Goal: Task Accomplishment & Management: Manage account settings

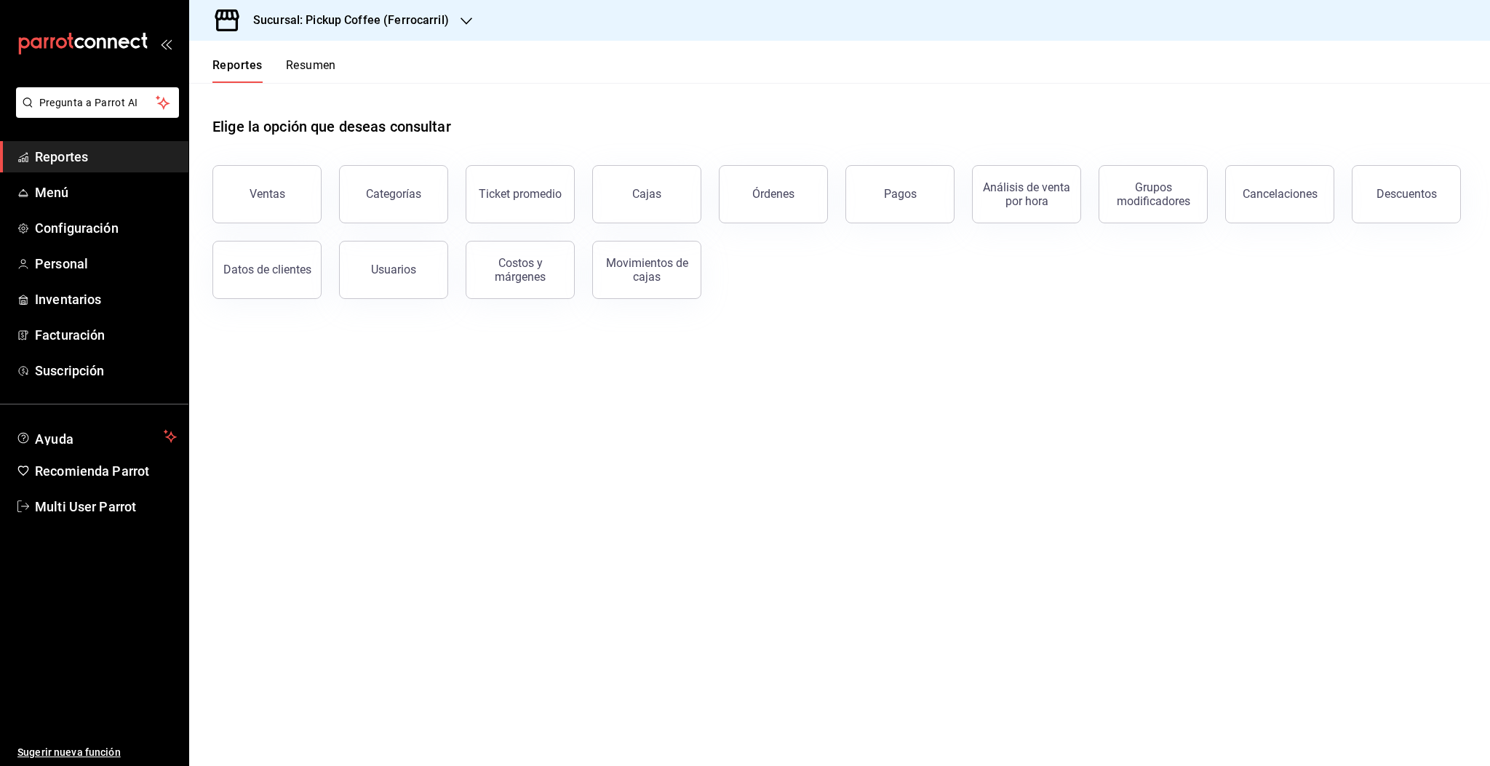
click at [311, 71] on button "Resumen" at bounding box center [311, 70] width 50 height 25
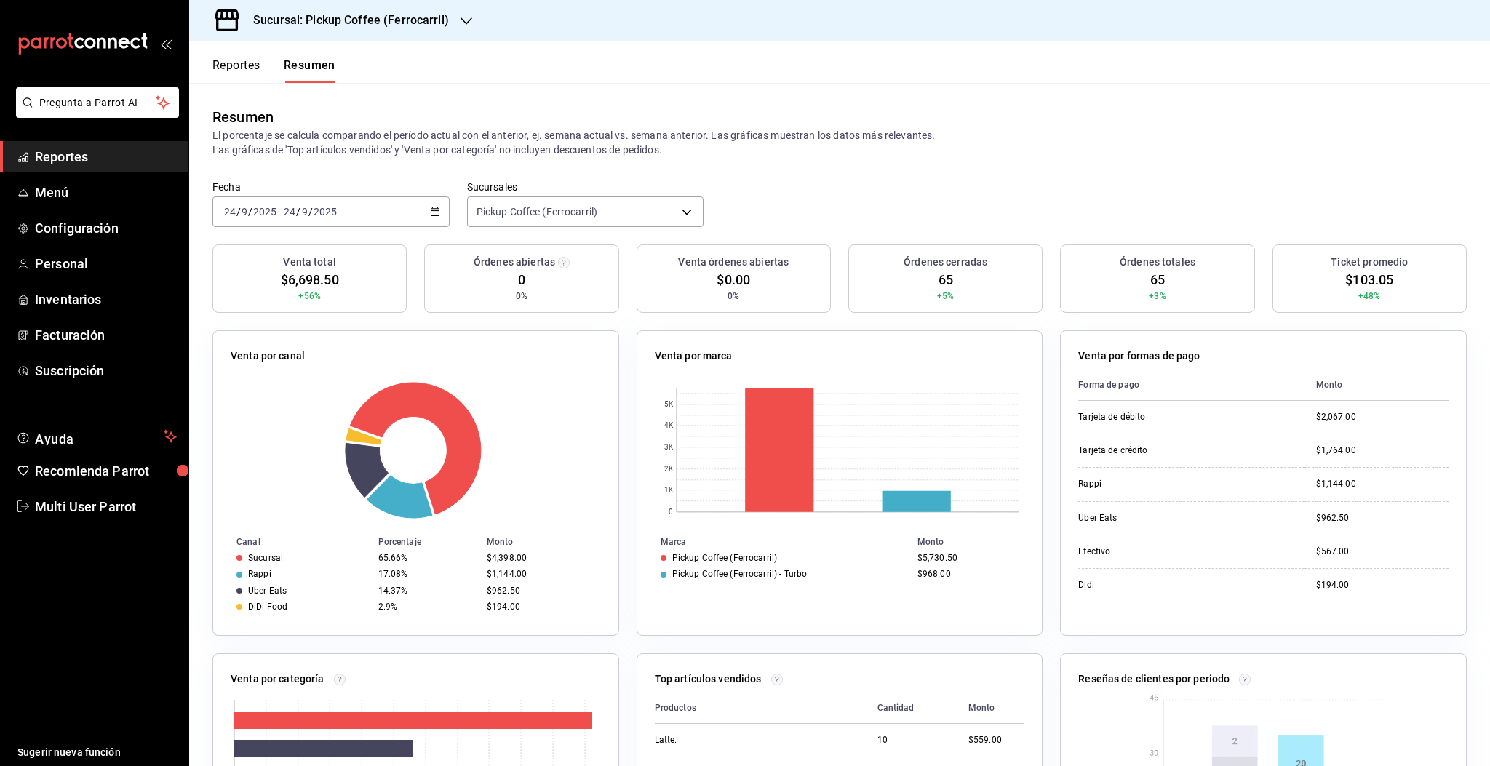
click at [440, 22] on h3 "Sucursal: Pickup Coffee (Ferrocarril)" at bounding box center [345, 20] width 207 height 17
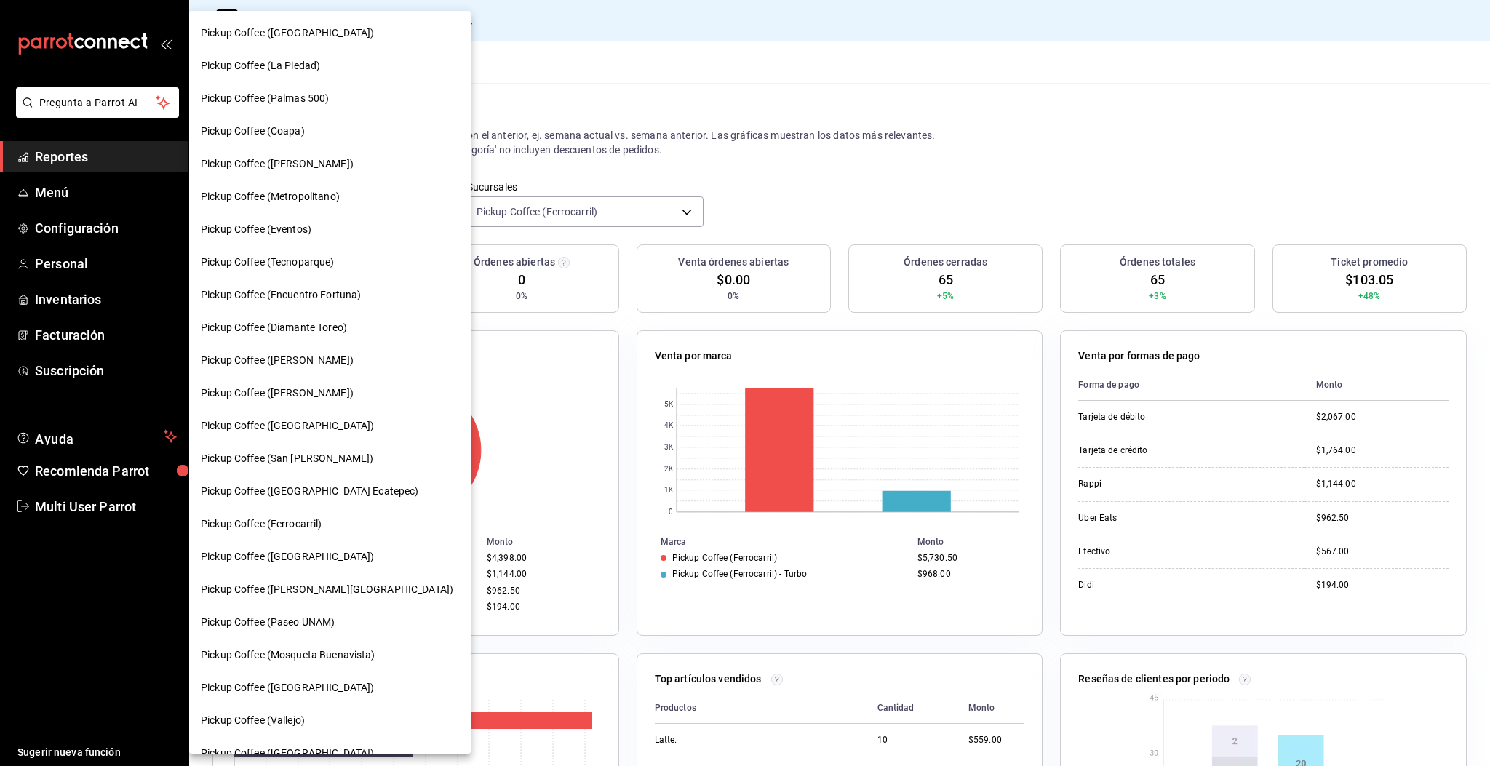
click at [578, 60] on div at bounding box center [745, 383] width 1490 height 766
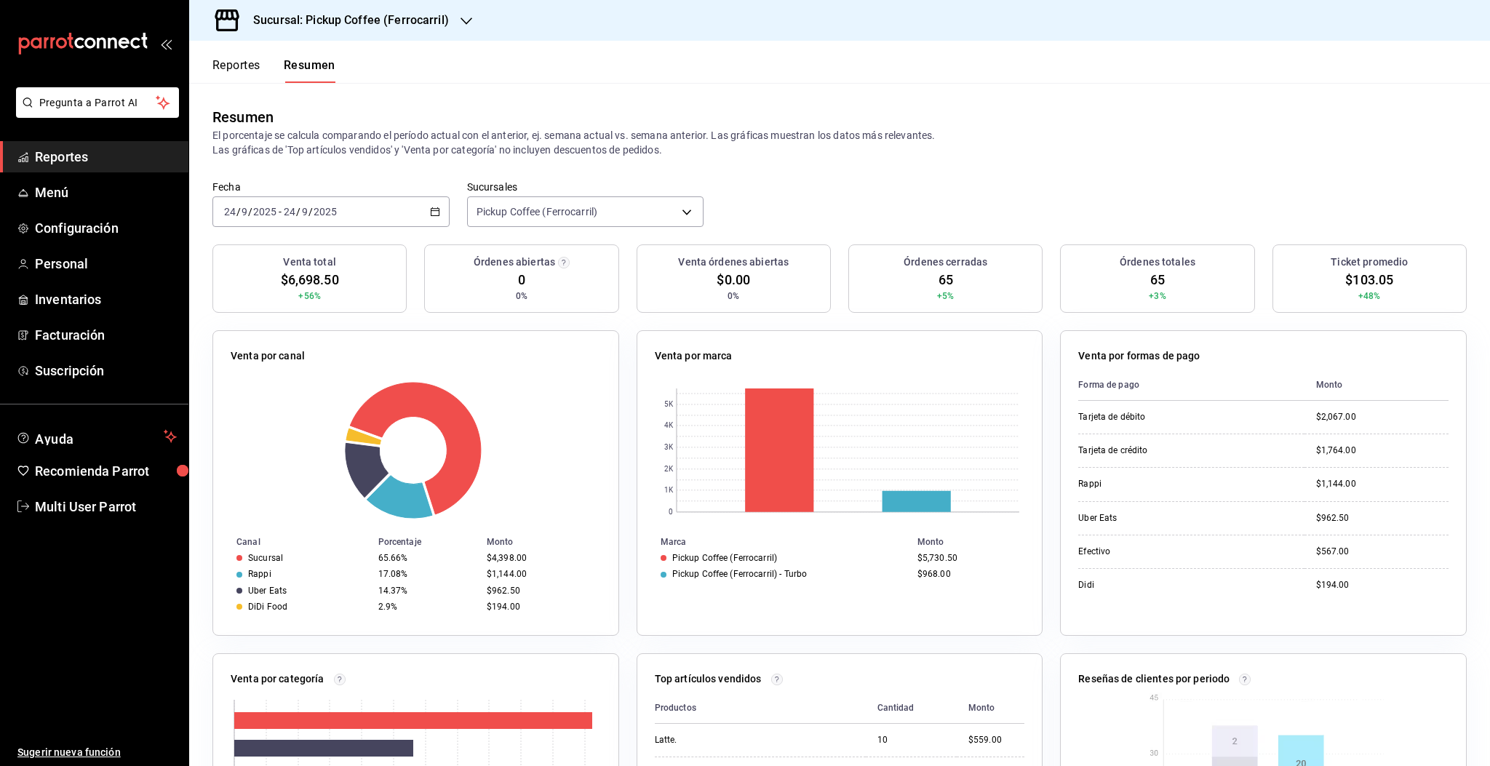
click at [421, 215] on div "[DATE] [DATE] - [DATE] [DATE]" at bounding box center [330, 211] width 237 height 31
click at [249, 422] on span "Rango de fechas" at bounding box center [281, 419] width 113 height 15
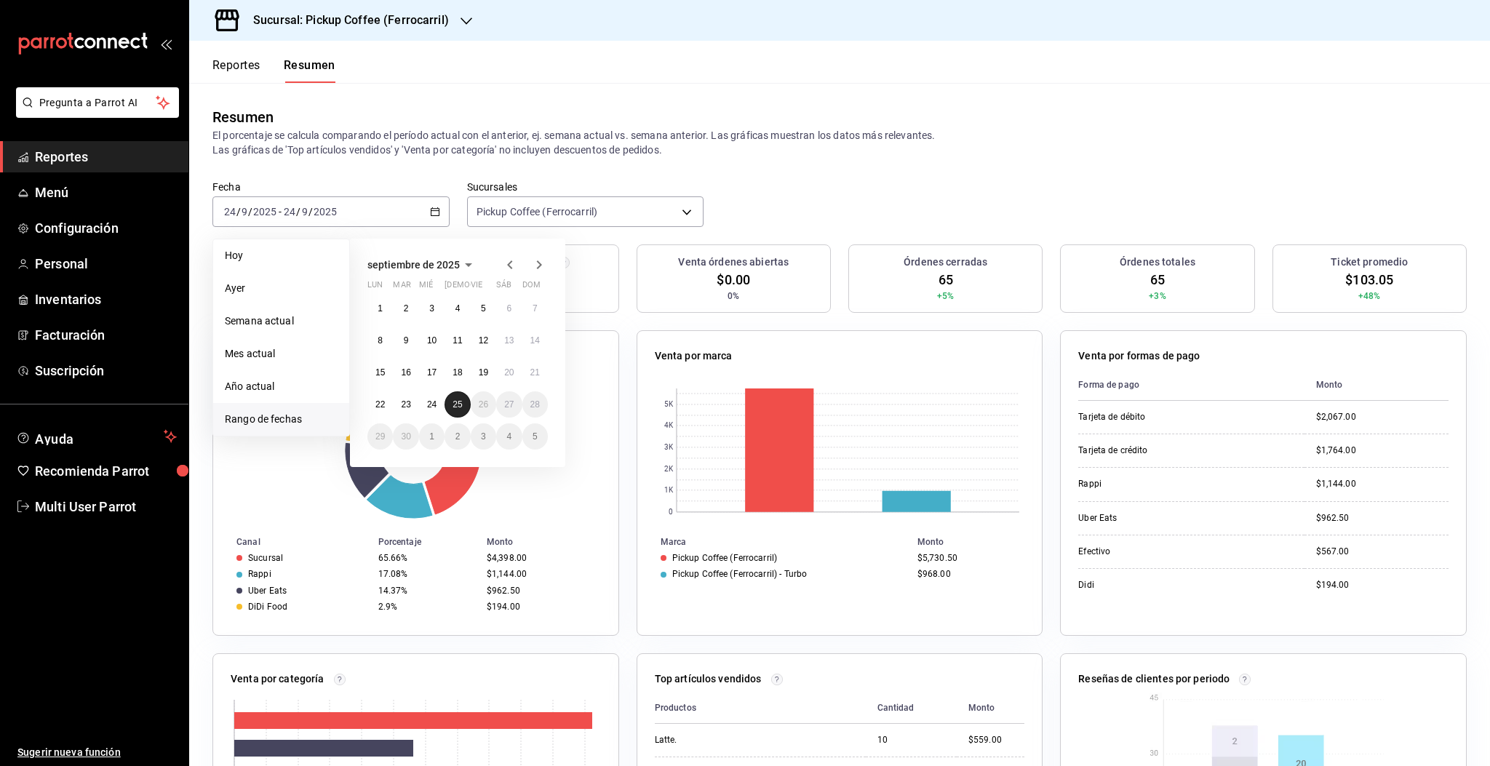
click at [456, 406] on abbr "25" at bounding box center [457, 404] width 9 height 10
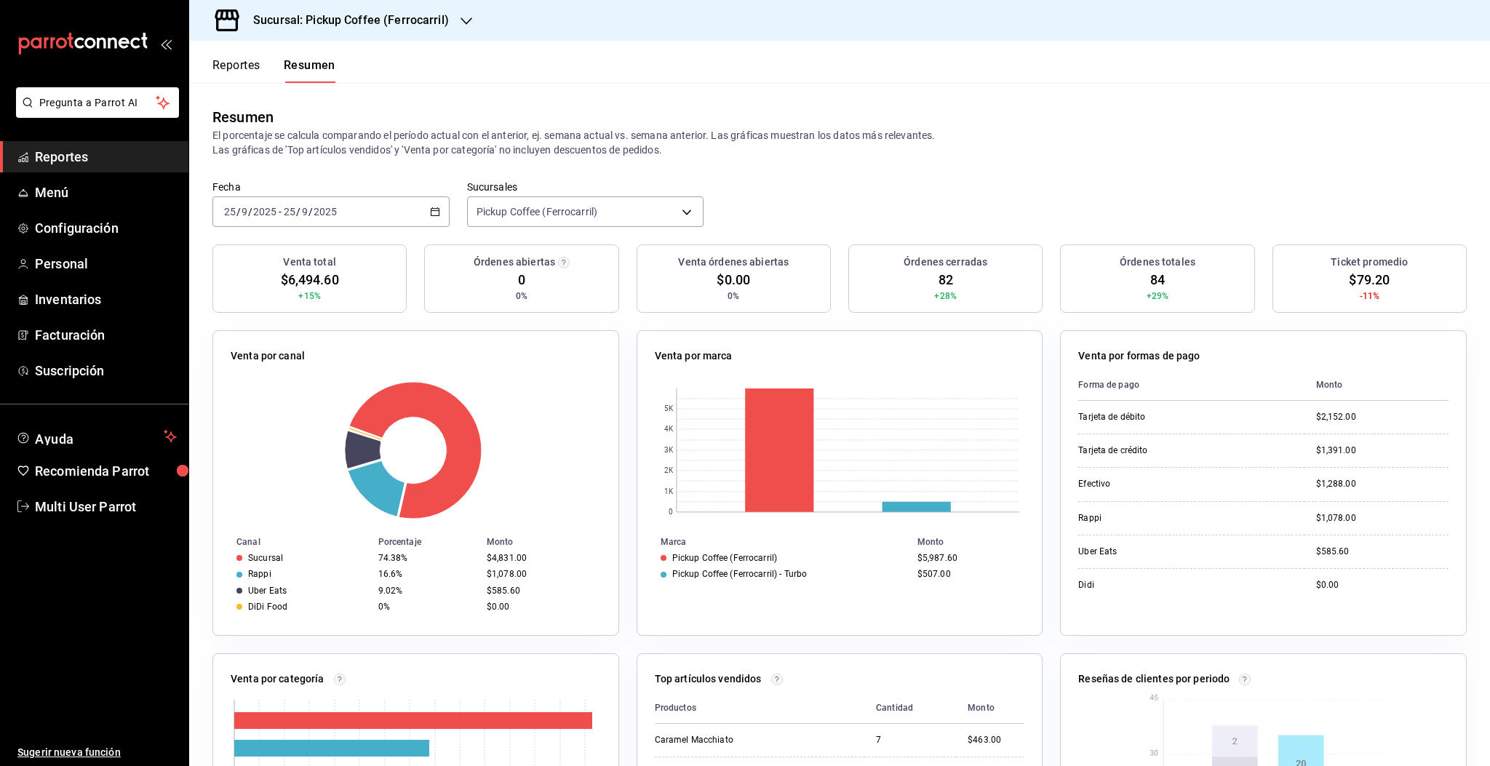
click at [386, 213] on div "[DATE] [DATE] - [DATE] [DATE]" at bounding box center [330, 211] width 237 height 31
click at [606, 97] on div "Resumen El porcentaje se calcula comparando el período actual con el anterior, …" at bounding box center [839, 132] width 1301 height 98
click at [412, 21] on h3 "Sucursal: Pickup Coffee (Ferrocarril)" at bounding box center [345, 20] width 207 height 17
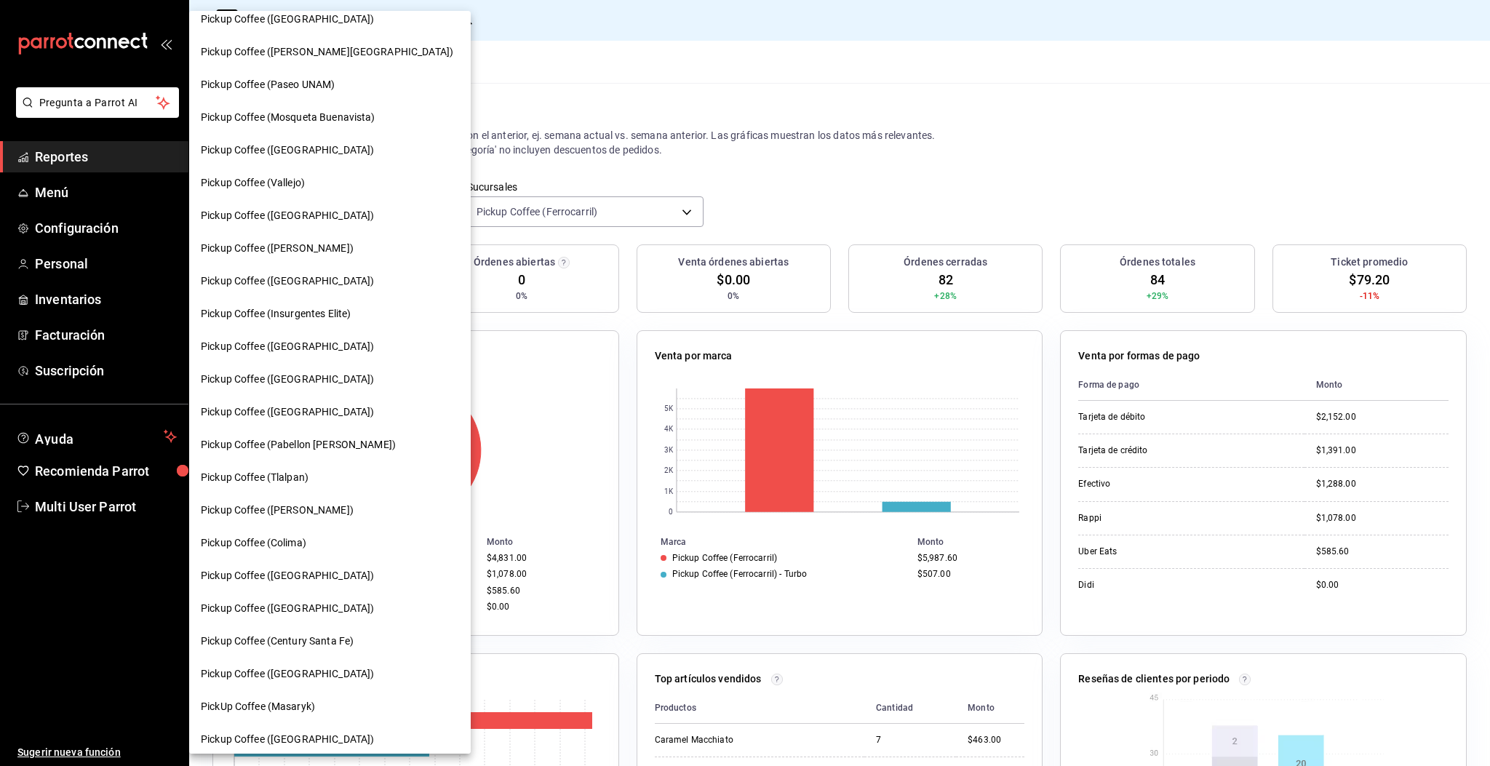
scroll to position [538, 0]
click at [275, 242] on span "Pickup Coffee ([PERSON_NAME])" at bounding box center [277, 247] width 153 height 15
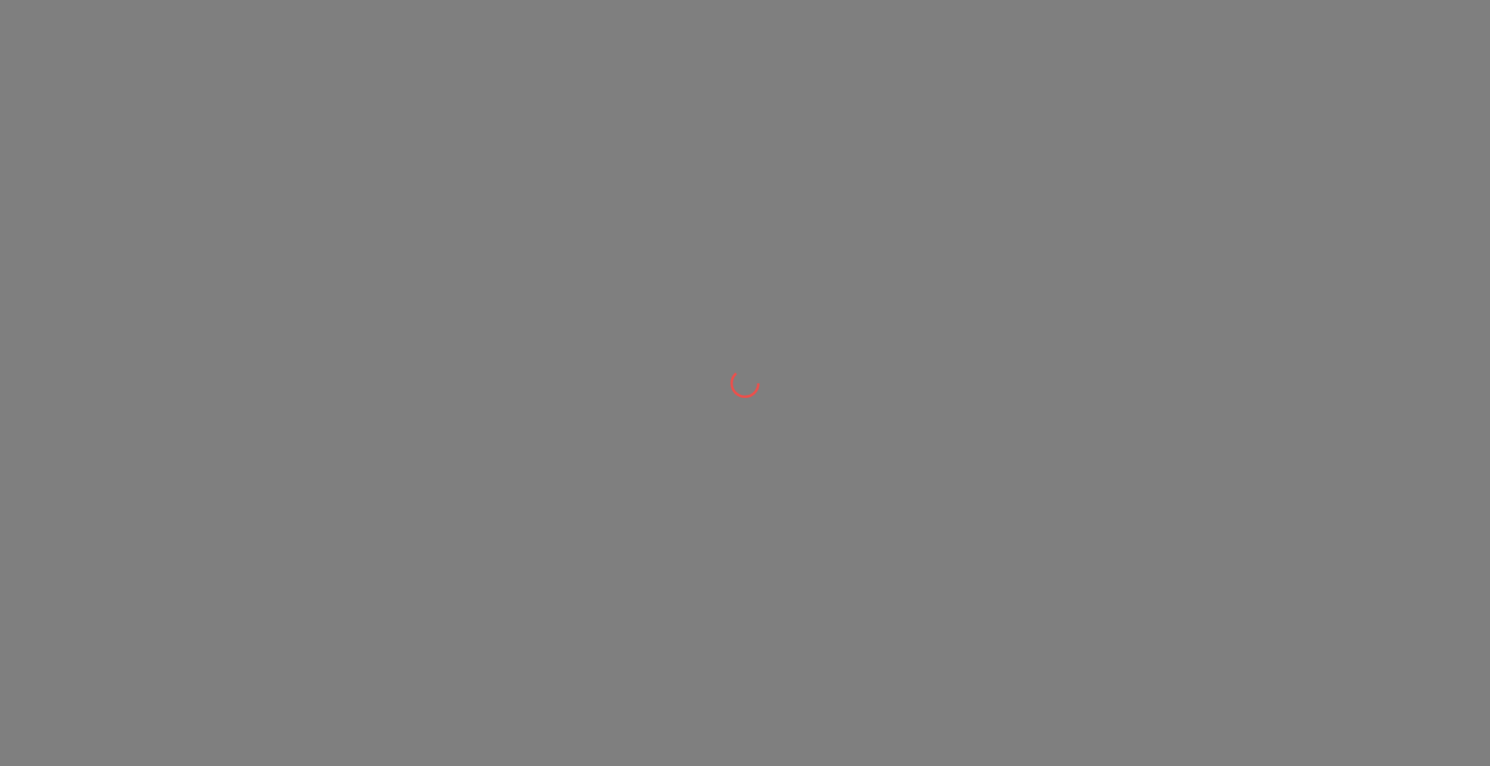
click at [275, 242] on div at bounding box center [745, 383] width 1490 height 766
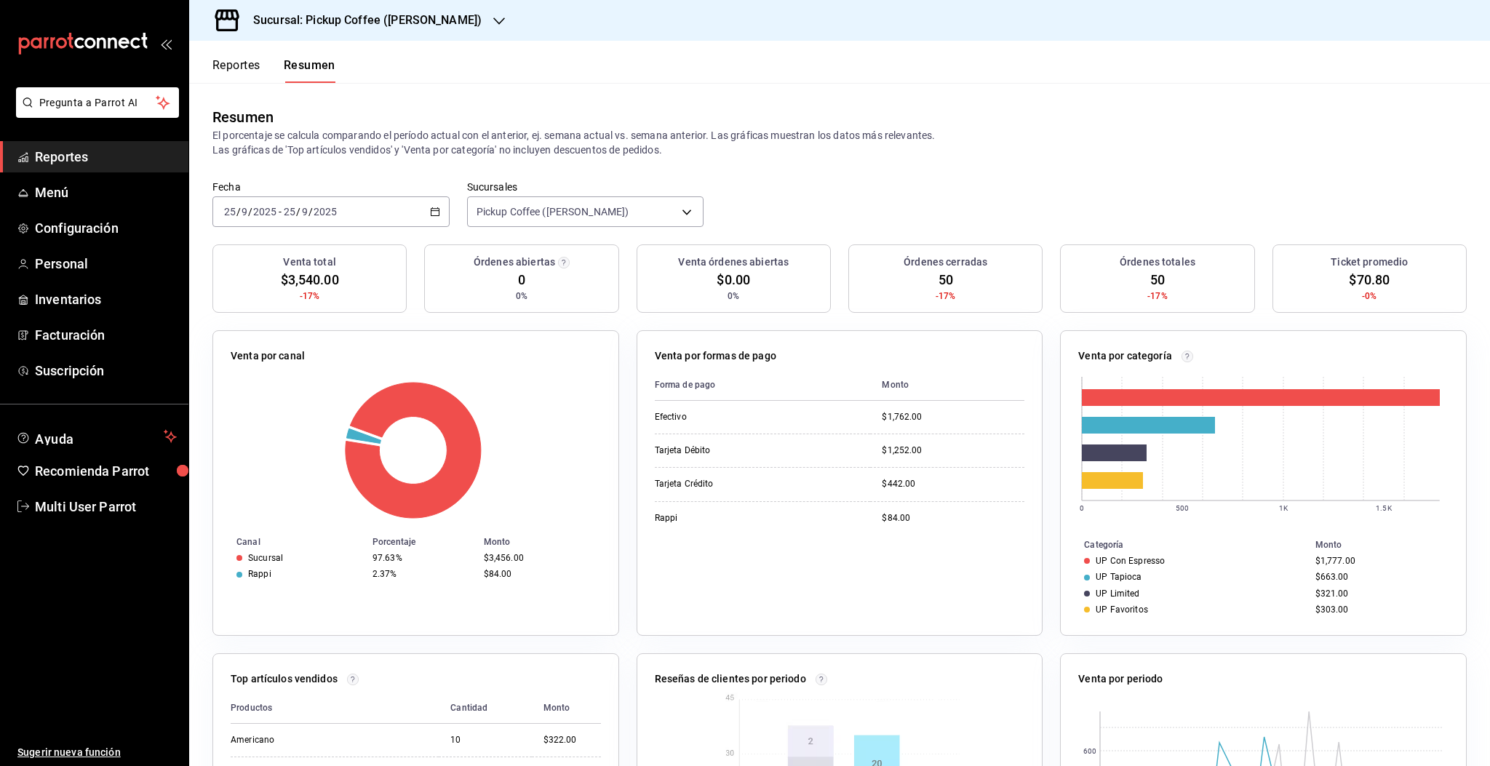
click at [998, 166] on div "Resumen El porcentaje se calcula comparando el período actual con el anterior, …" at bounding box center [839, 132] width 1301 height 98
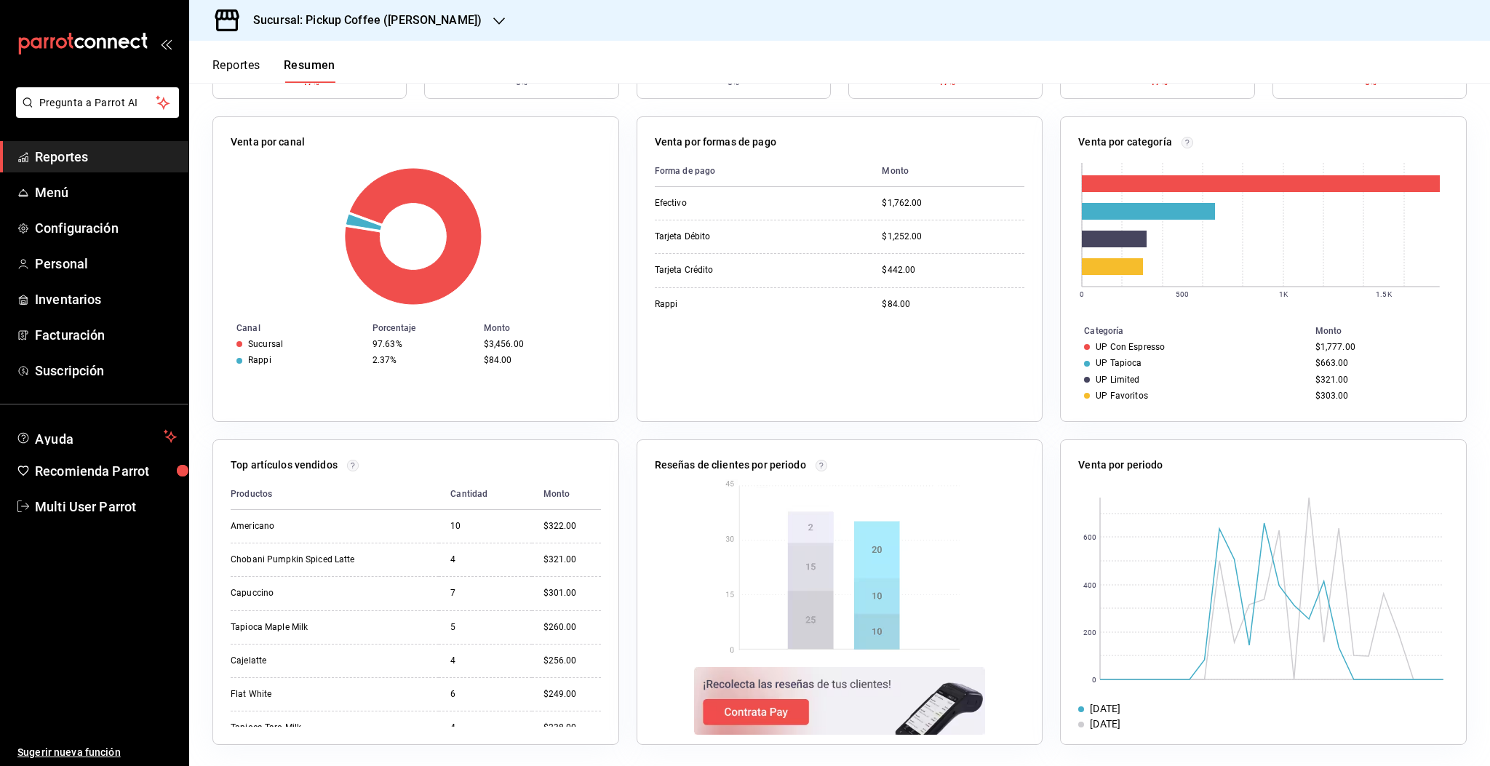
scroll to position [0, 0]
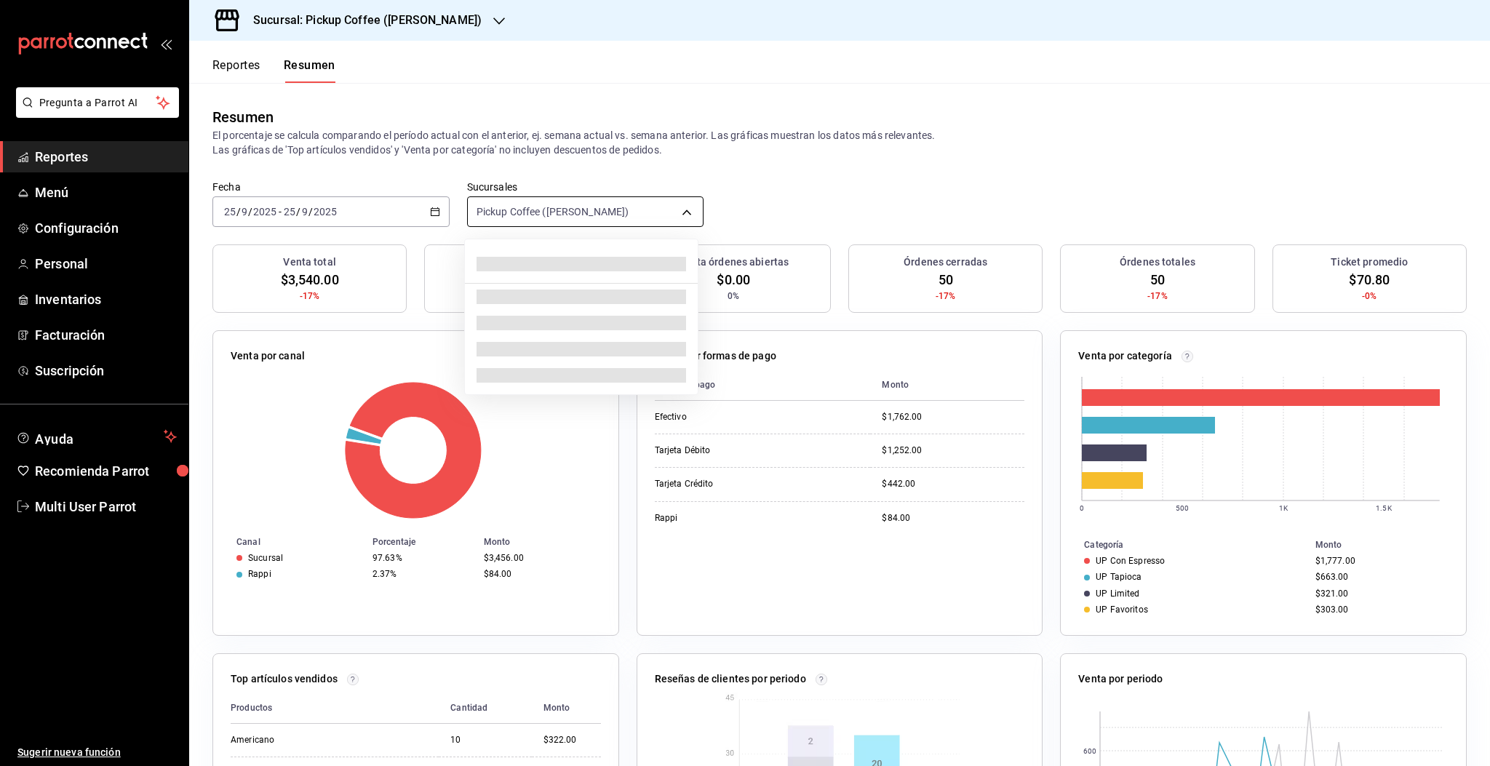
click at [512, 217] on body "Pregunta a Parrot AI Reportes Menú Configuración Personal Inventarios Facturaci…" at bounding box center [745, 383] width 1490 height 766
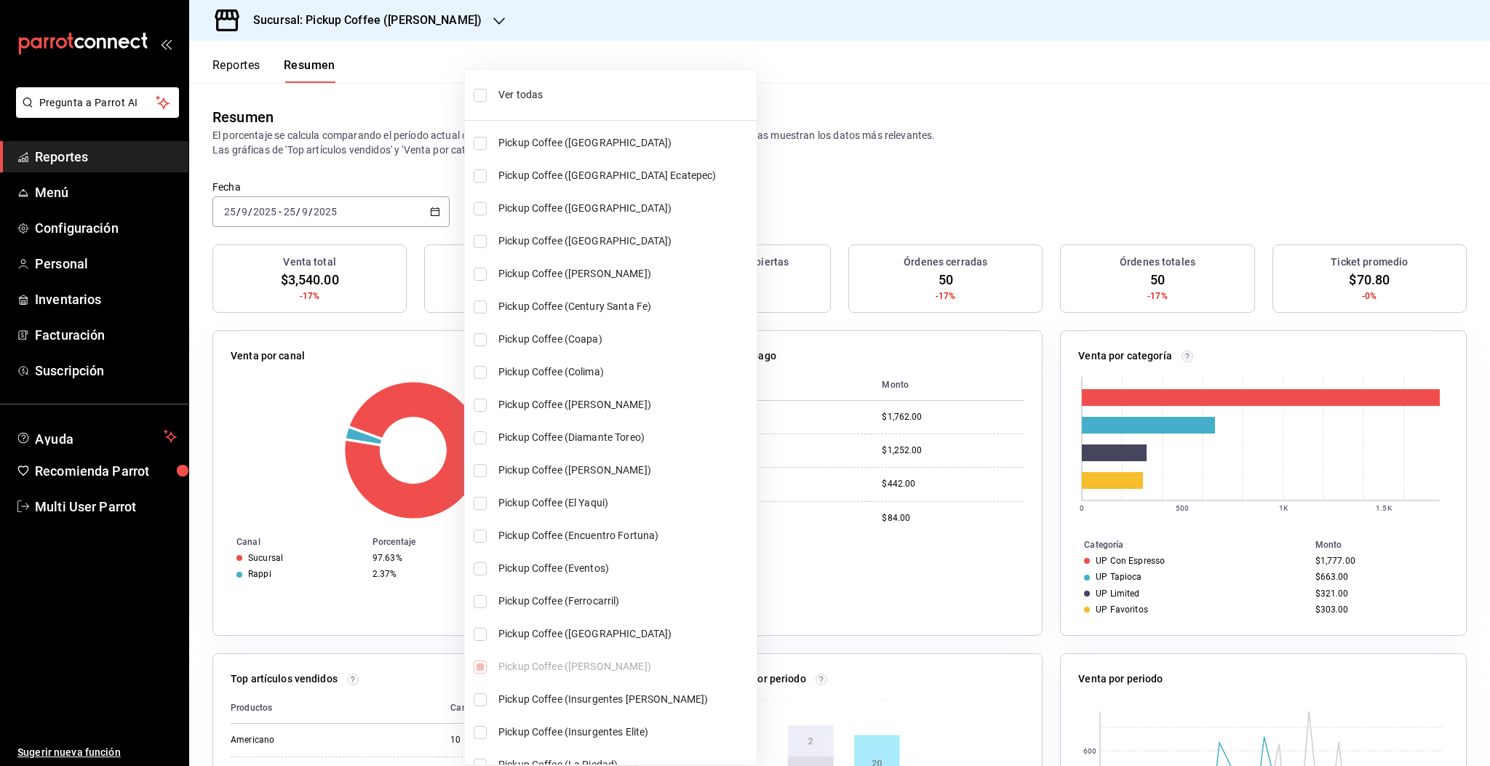
click at [482, 99] on input "checkbox" at bounding box center [480, 95] width 13 height 13
checkbox input "true"
type input "[object Object],[object Object],[object Object],[object Object],[object Object]…"
checkbox input "true"
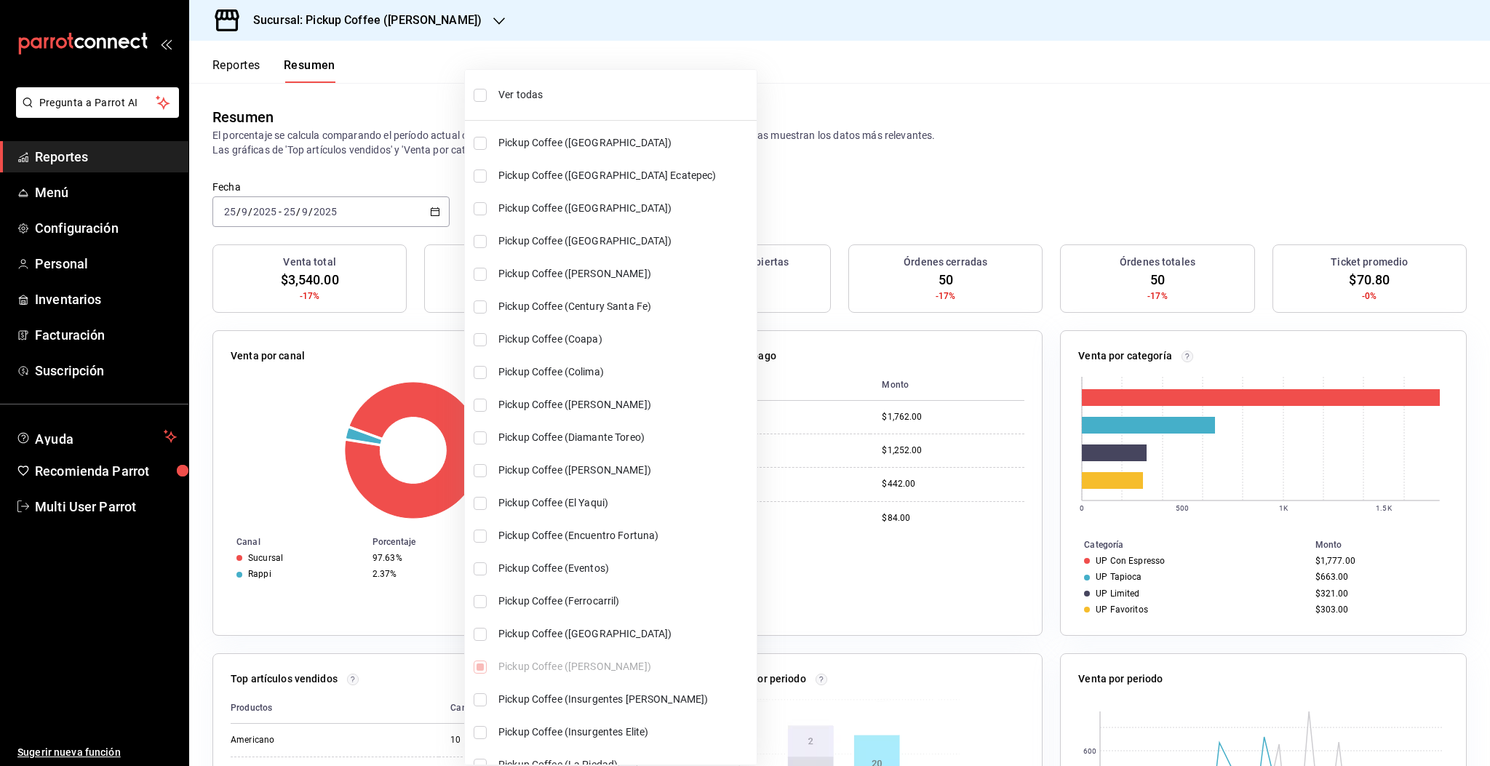
checkbox input "true"
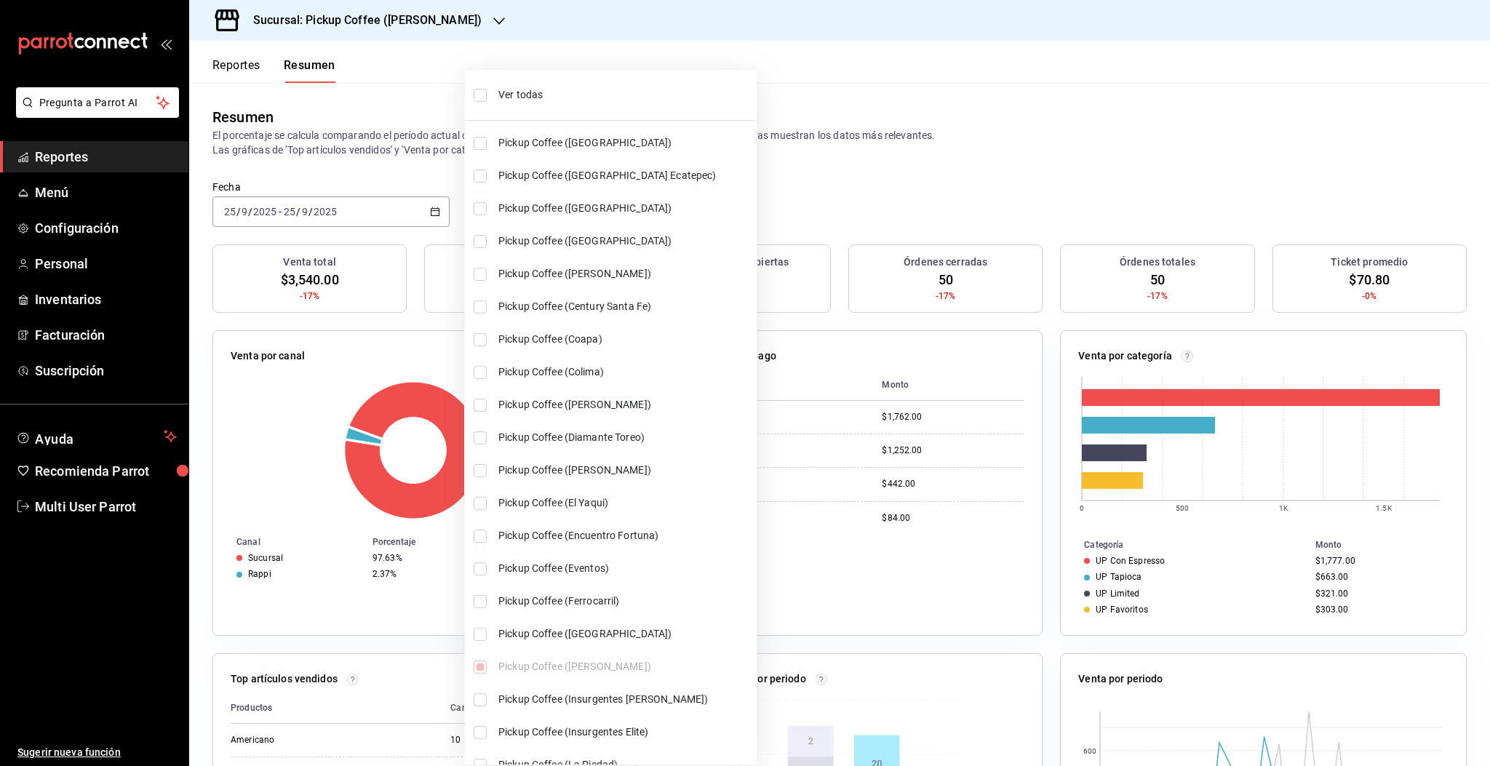
checkbox input "true"
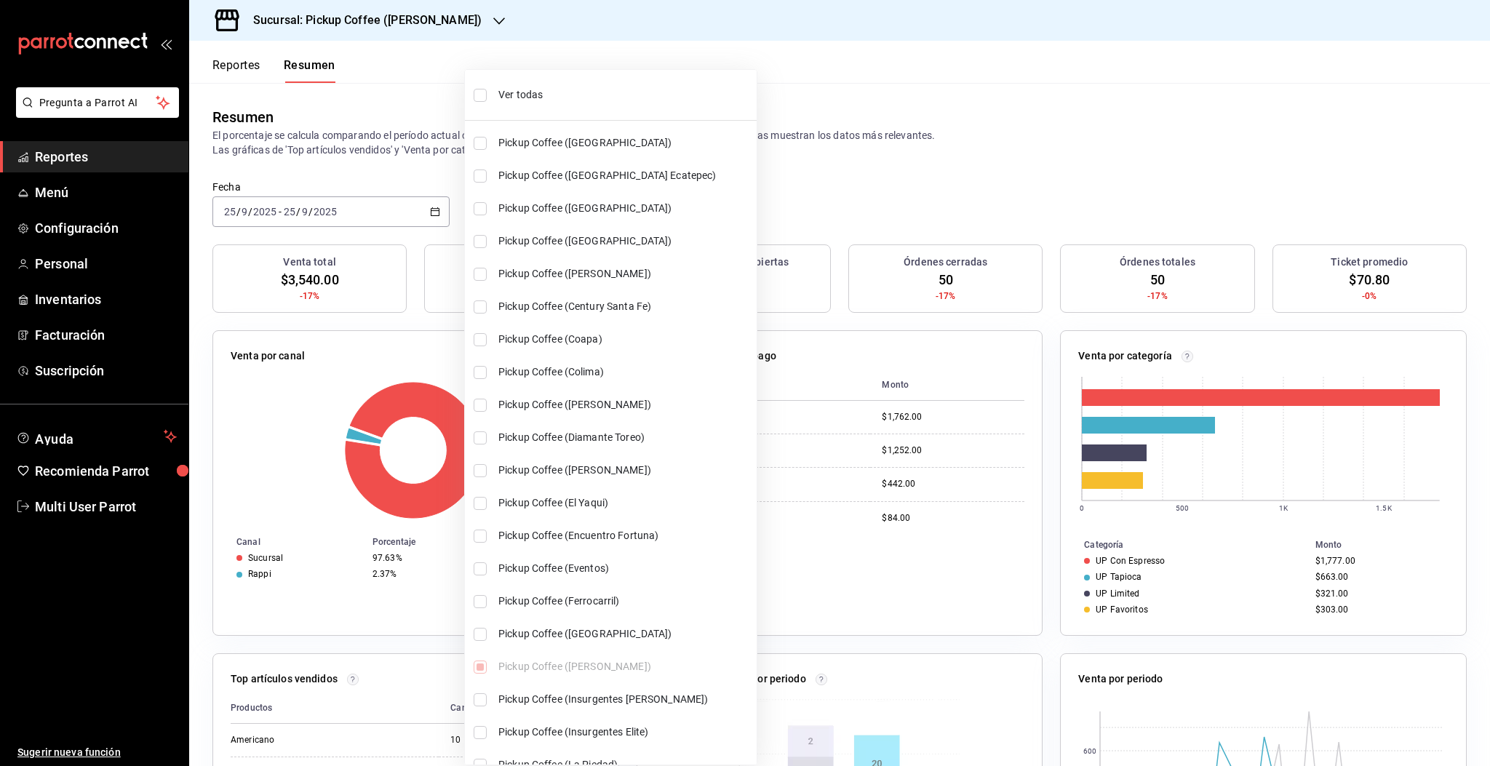
checkbox input "true"
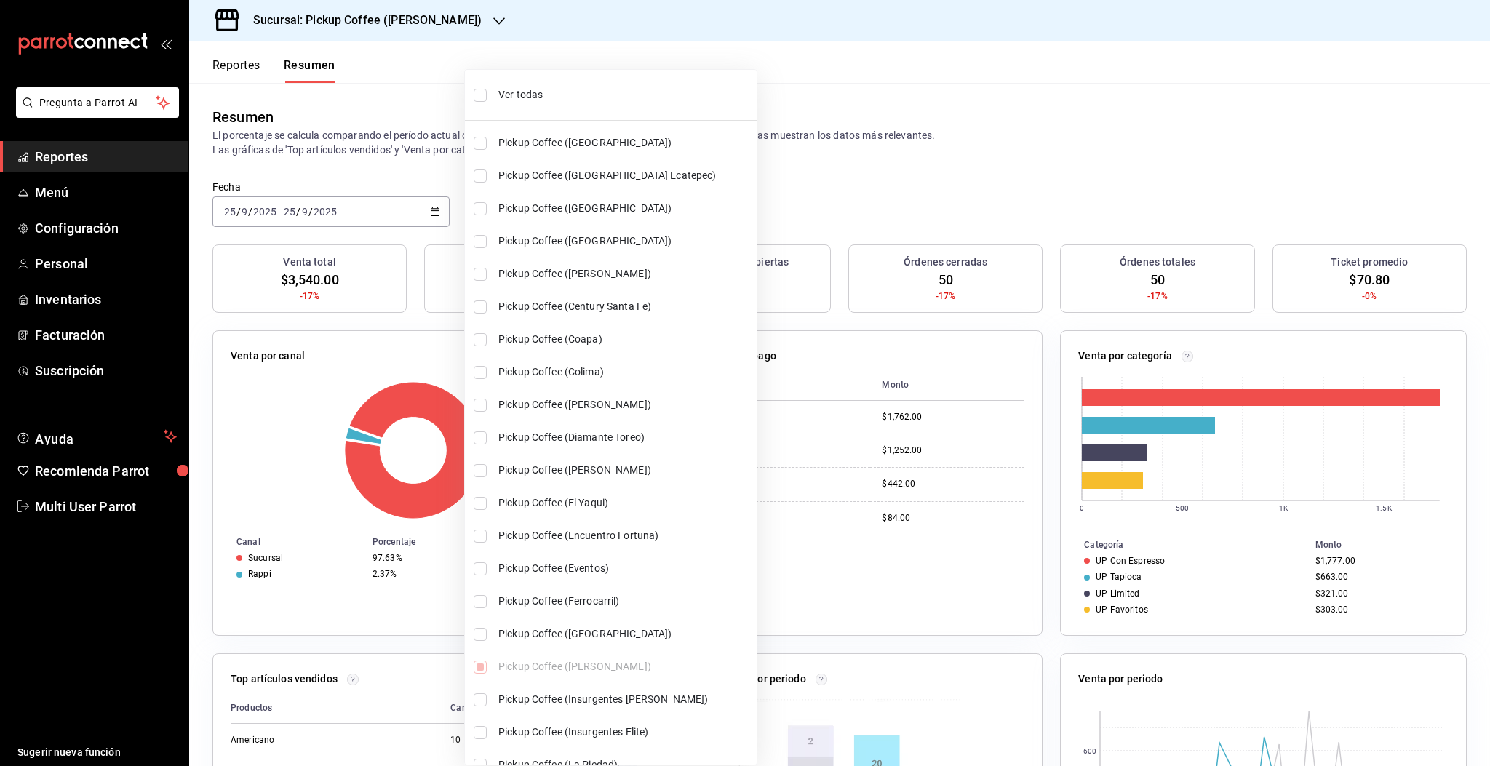
checkbox input "true"
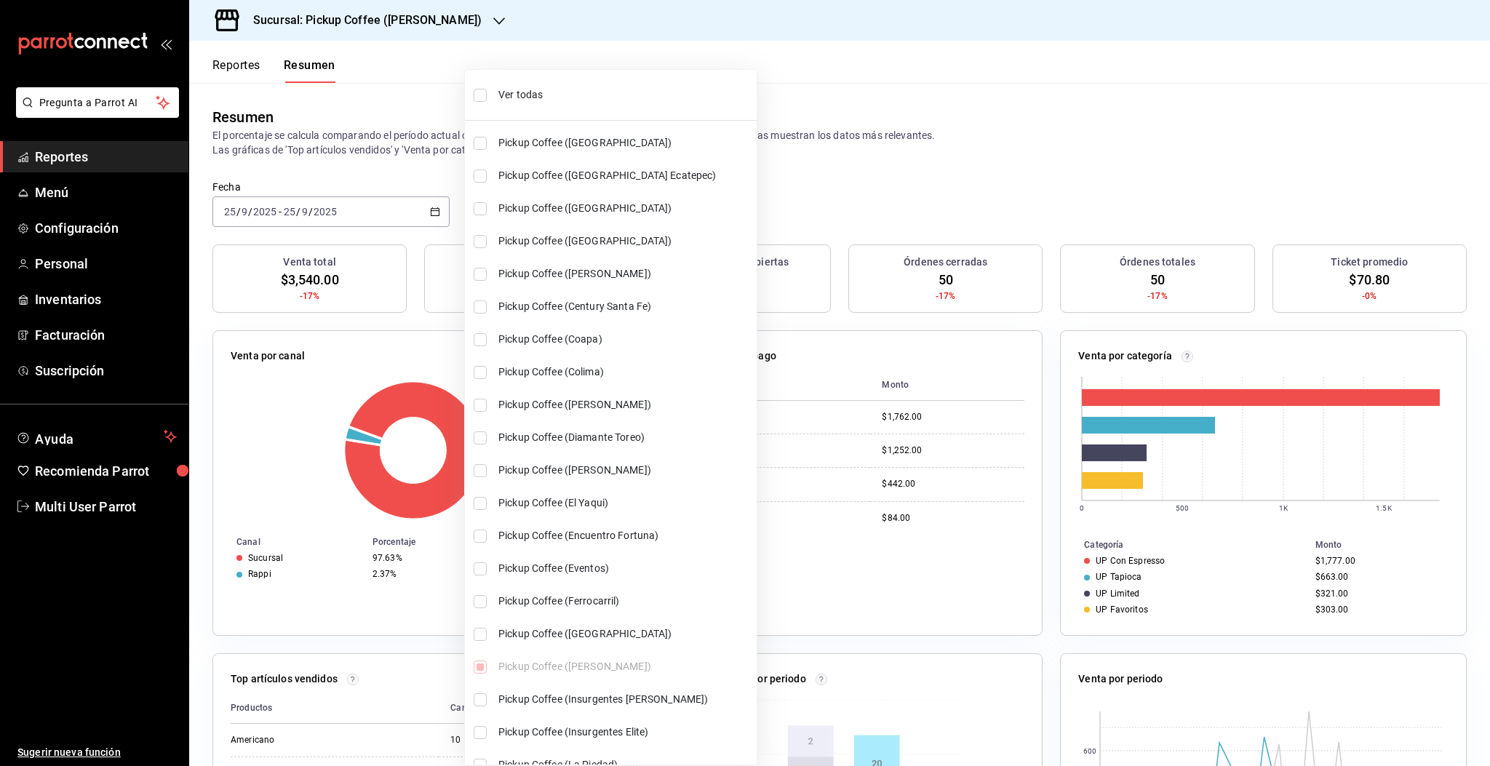
checkbox input "true"
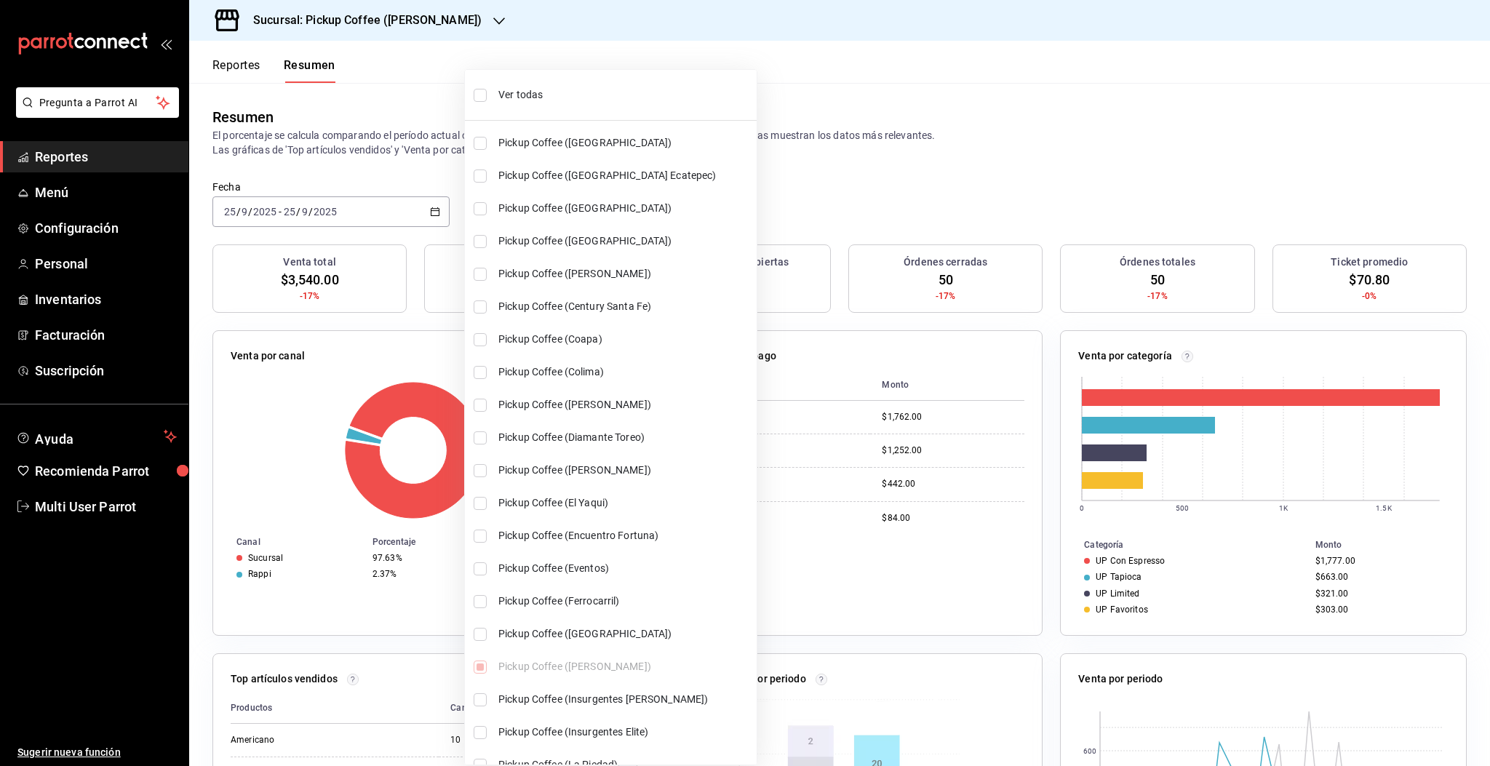
checkbox input "true"
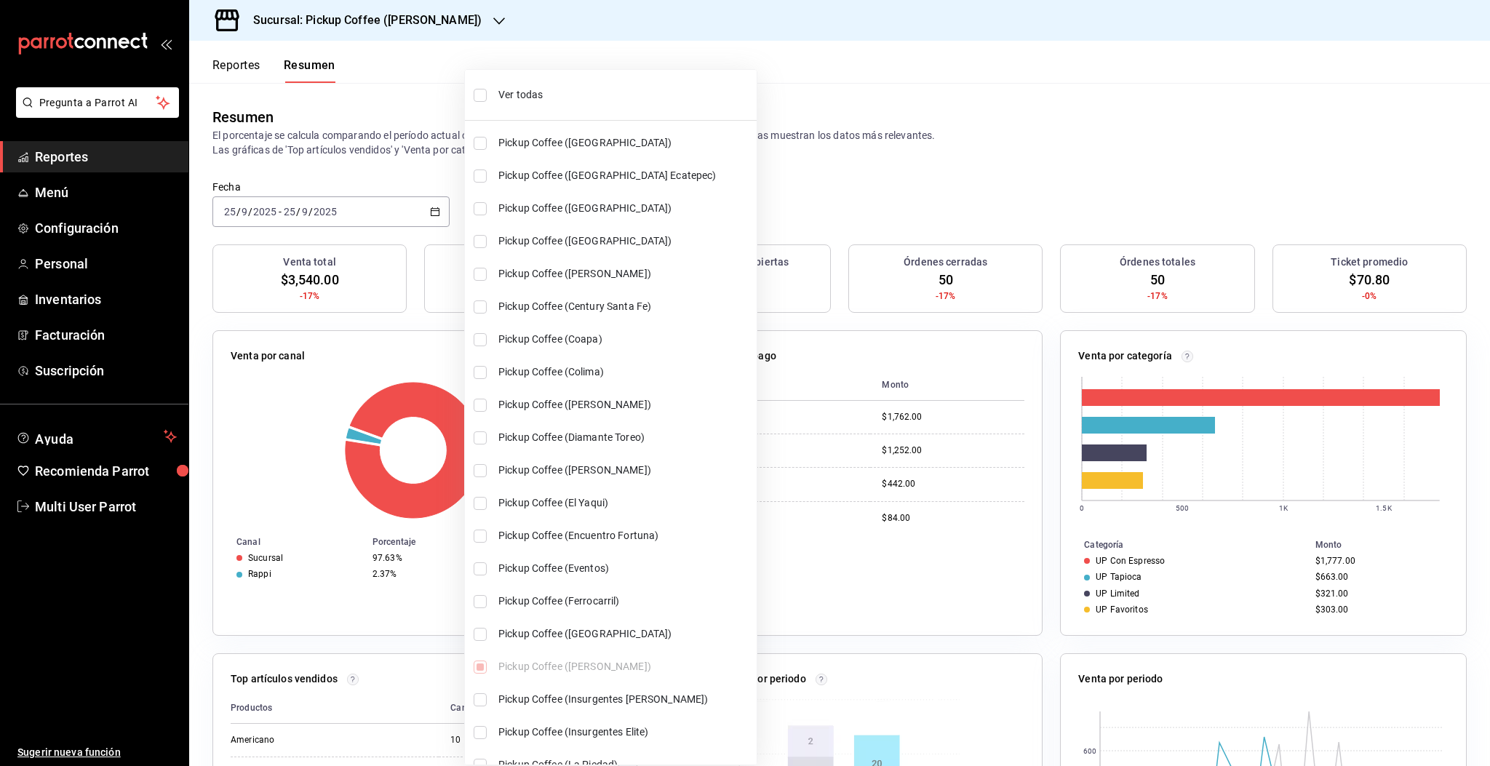
checkbox input "true"
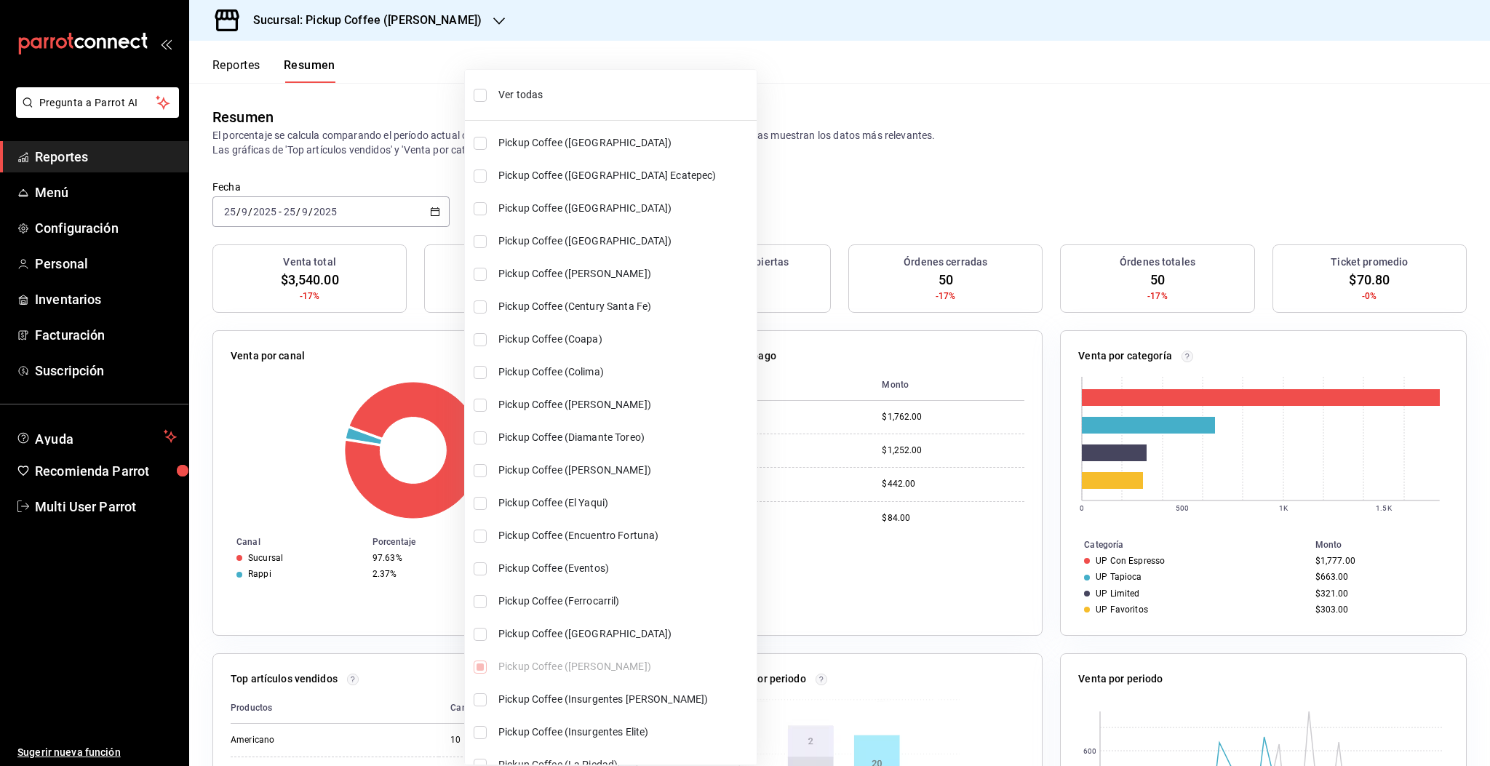
checkbox input "true"
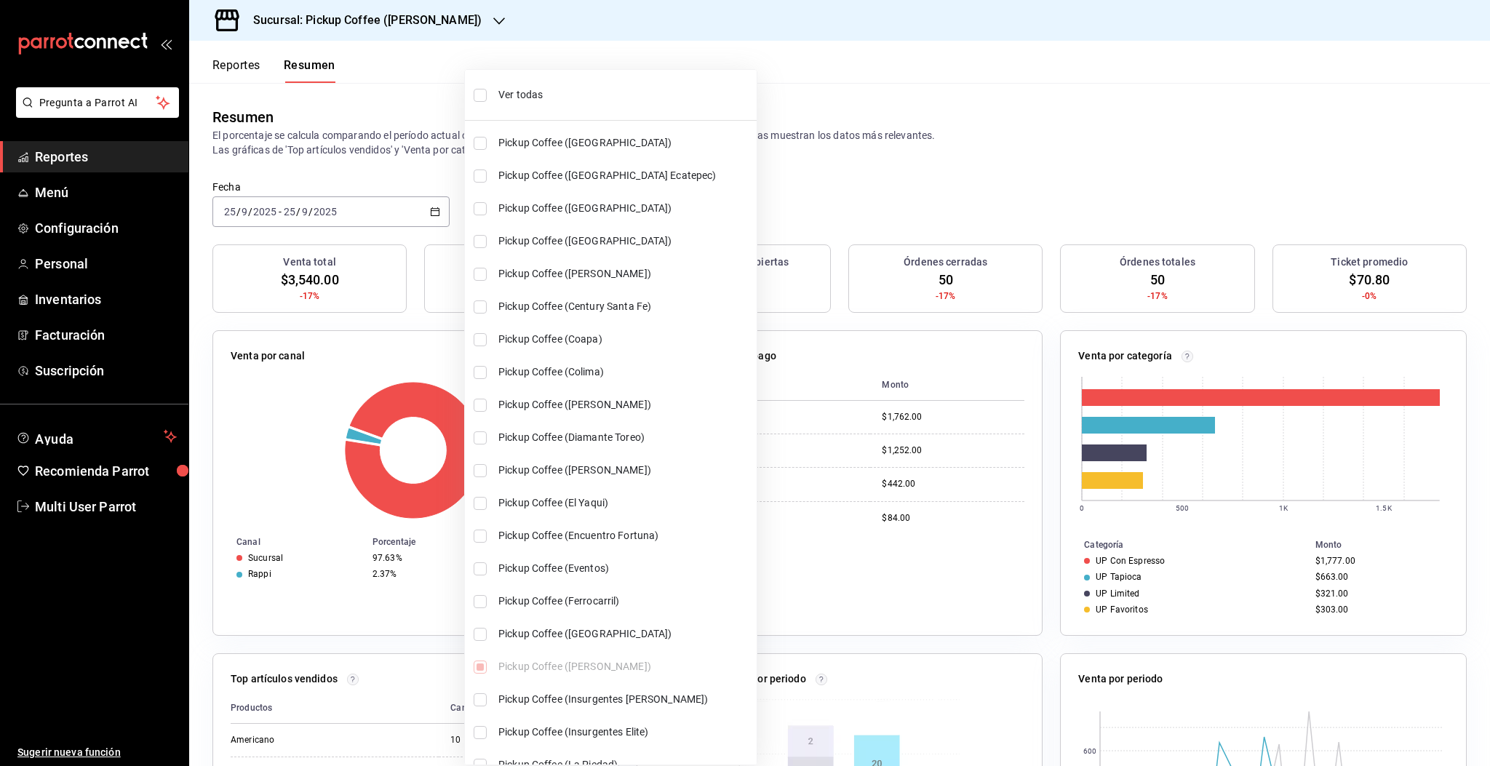
checkbox input "true"
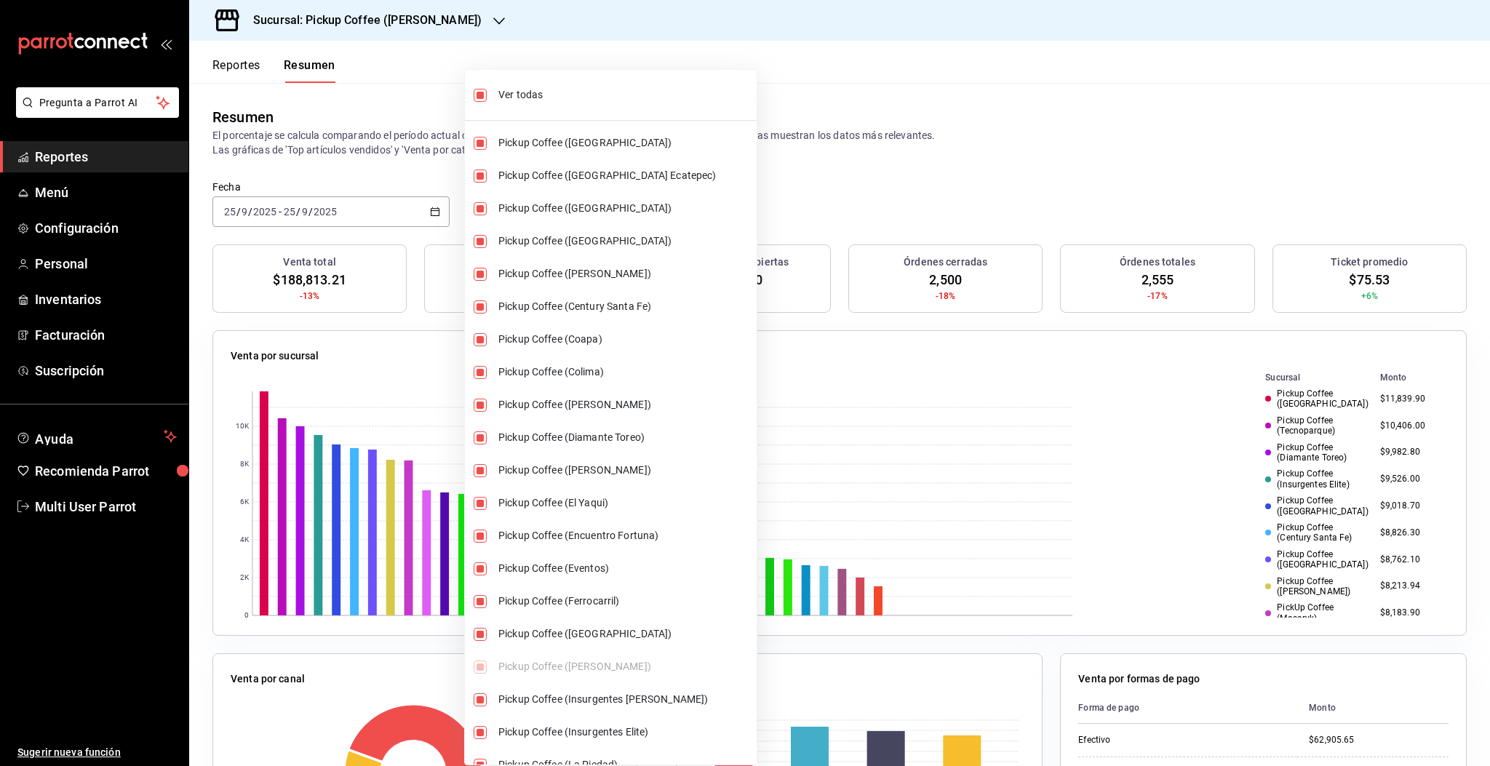
click at [1213, 155] on div at bounding box center [745, 383] width 1490 height 766
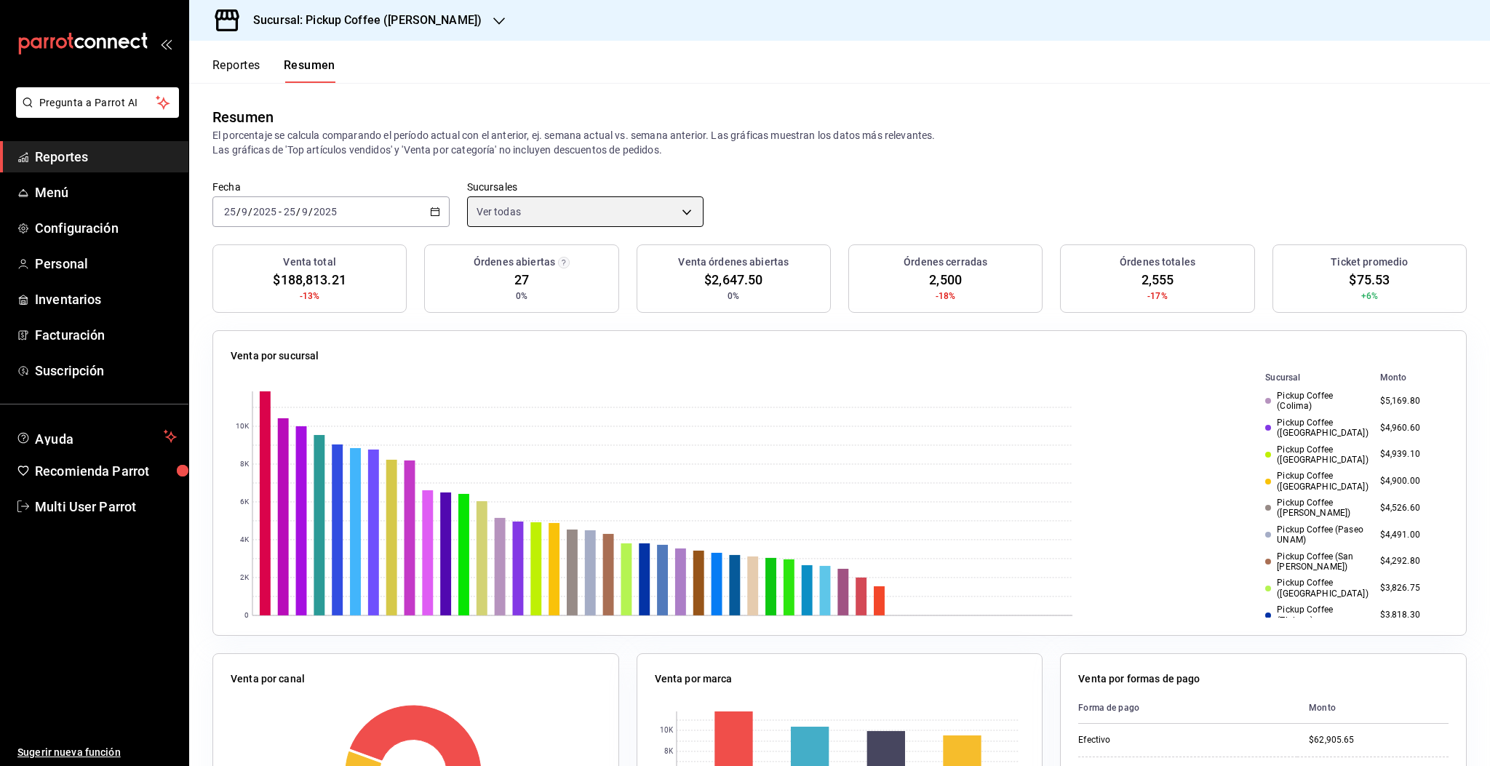
scroll to position [349, 0]
click at [1110, 142] on p "El porcentaje se calcula comparando el período actual con el anterior, ej. sema…" at bounding box center [839, 142] width 1254 height 29
